Goal: Transaction & Acquisition: Purchase product/service

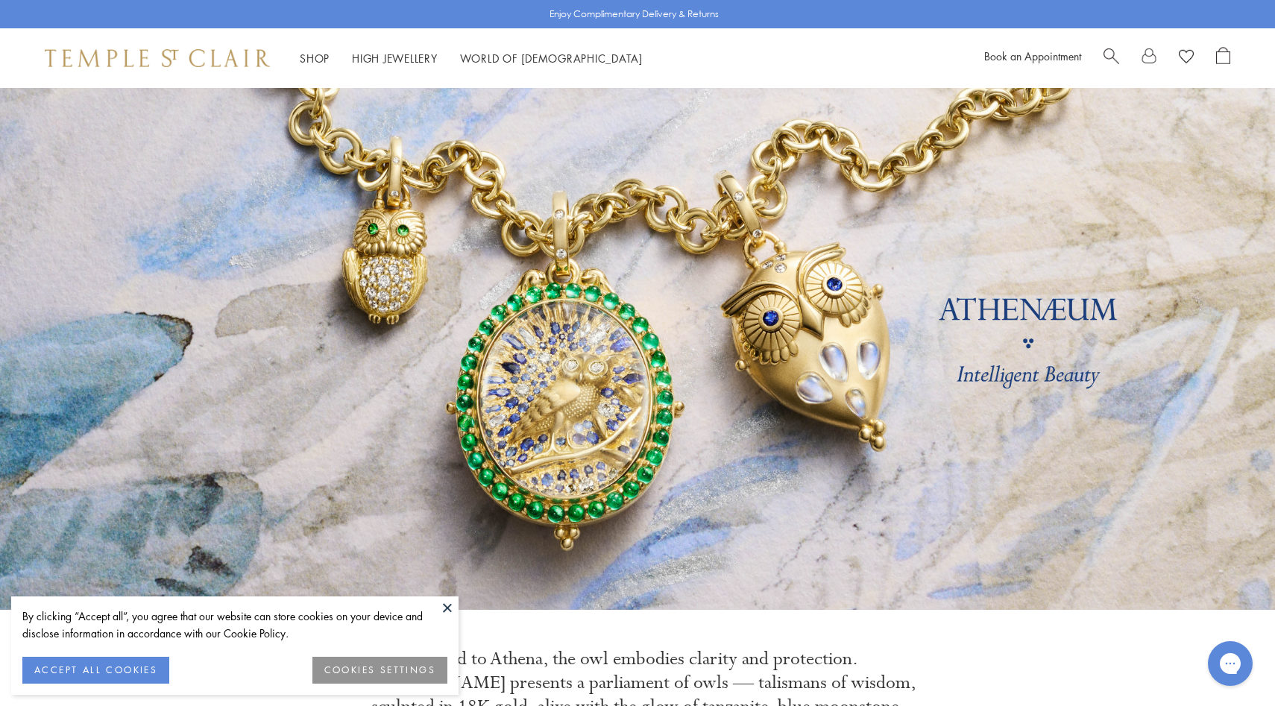
click at [1102, 61] on div "Book an Appointment" at bounding box center [1107, 58] width 246 height 22
click at [1102, 58] on div "Book an Appointment" at bounding box center [1107, 58] width 246 height 22
click at [1103, 54] on span "Search" at bounding box center [1111, 55] width 16 height 16
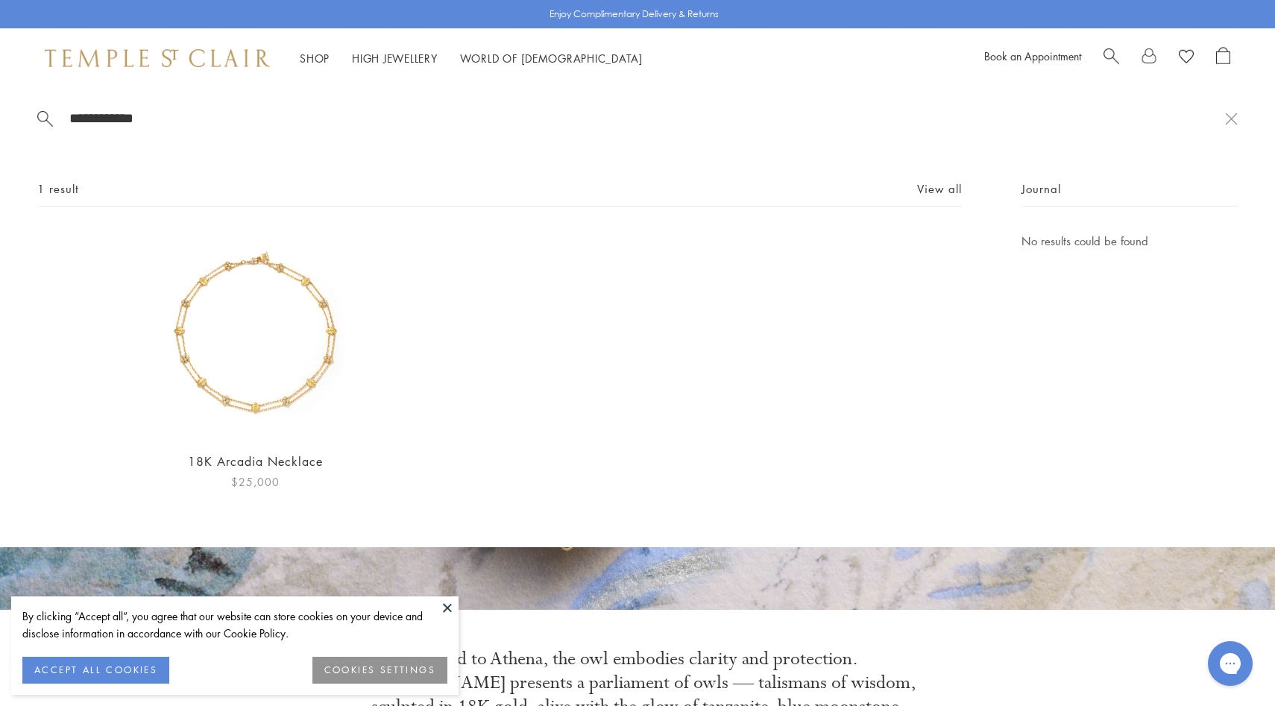
type input "**********"
click at [280, 341] on img at bounding box center [255, 335] width 206 height 206
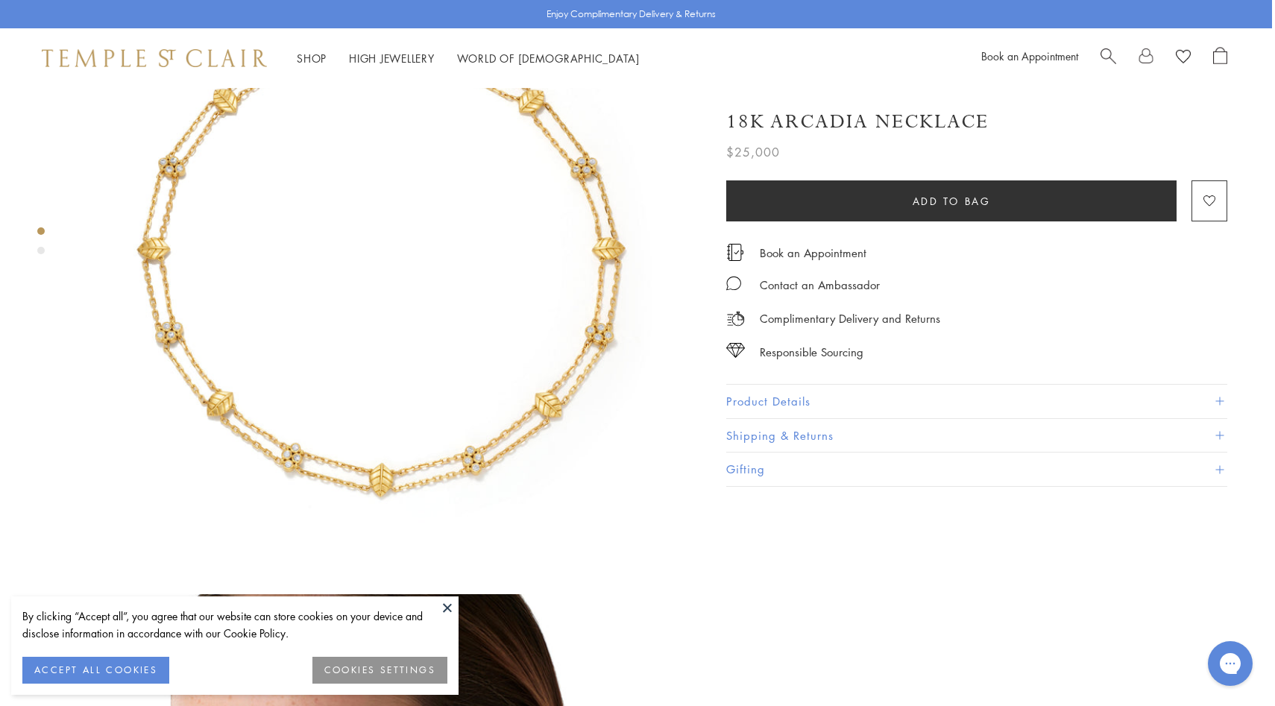
scroll to position [0, 3]
